Goal: Task Accomplishment & Management: Manage account settings

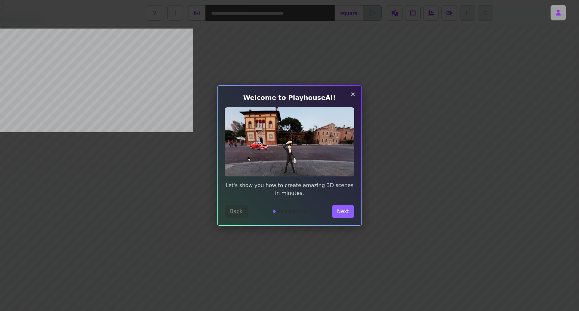
click at [353, 94] on icon "Close tour" at bounding box center [353, 95] width 4 height 4
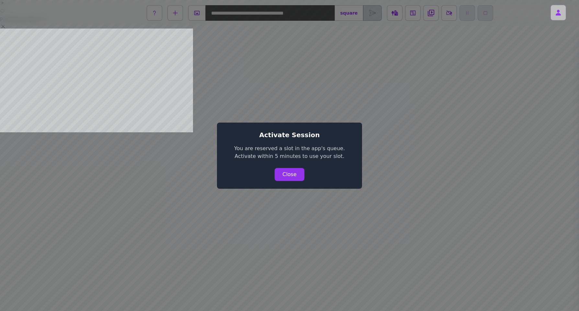
click at [285, 178] on div "Close" at bounding box center [290, 174] width 130 height 13
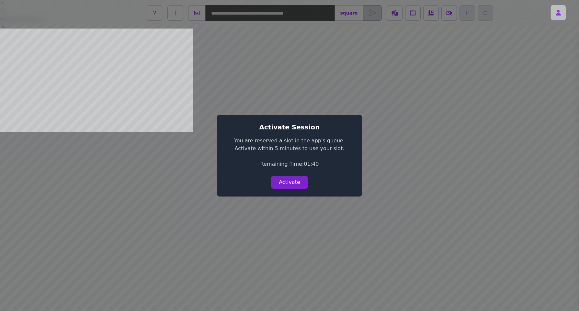
click at [288, 175] on button "Activate" at bounding box center [289, 181] width 37 height 13
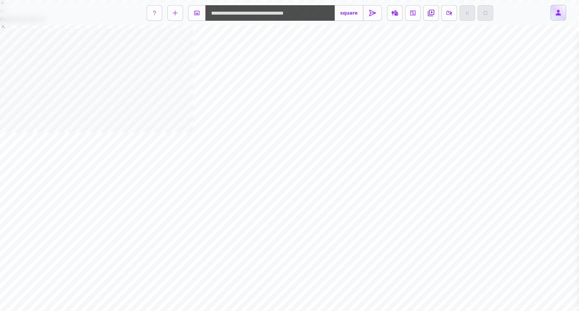
click at [563, 15] on button at bounding box center [558, 13] width 16 height 16
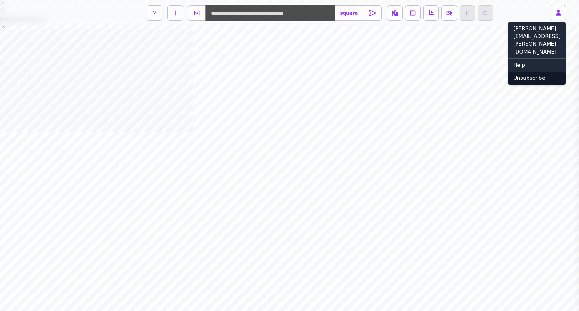
click at [535, 72] on button "Unsubscribe" at bounding box center [537, 78] width 58 height 13
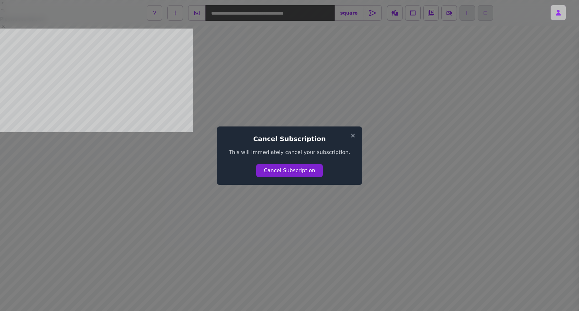
click at [300, 172] on button "Cancel Subscription" at bounding box center [289, 170] width 67 height 13
click at [353, 135] on icon "Close tour" at bounding box center [353, 135] width 4 height 4
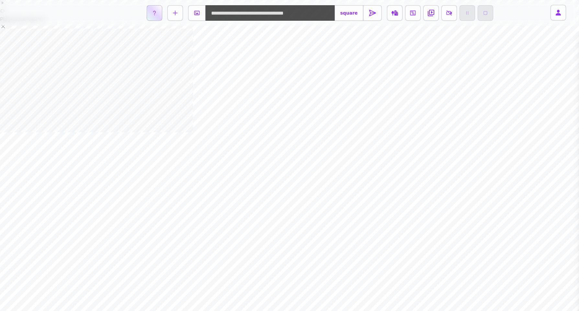
click at [153, 15] on icon at bounding box center [154, 12] width 5 height 5
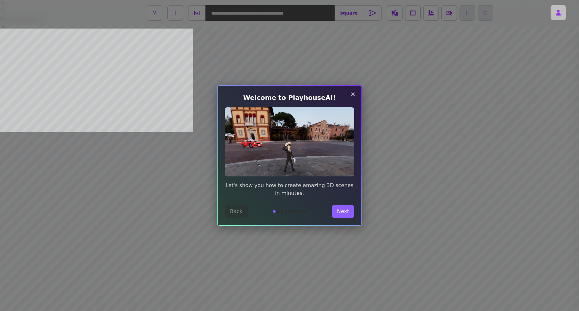
click at [356, 94] on icon "Close tour" at bounding box center [353, 94] width 8 height 8
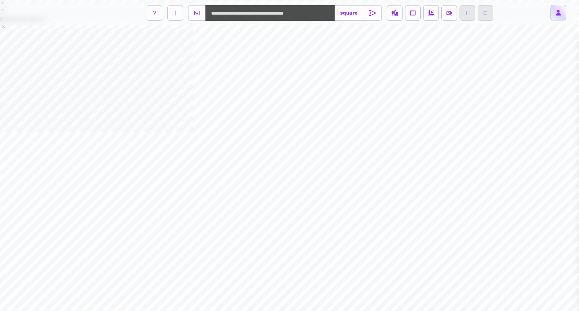
click at [560, 12] on icon at bounding box center [558, 12] width 6 height 6
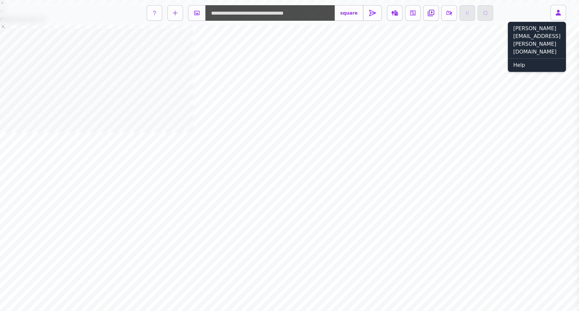
click at [545, 28] on div "steve.darlow@gmail.com" at bounding box center [537, 40] width 58 height 37
click at [516, 59] on link "Help" at bounding box center [537, 65] width 58 height 13
